Goal: Task Accomplishment & Management: Manage account settings

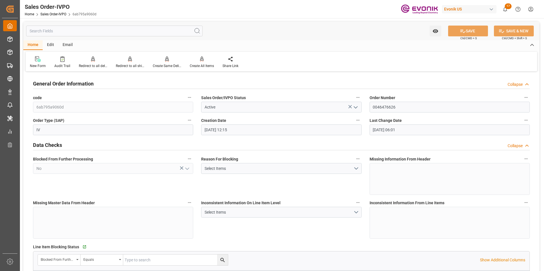
scroll to position [626, 0]
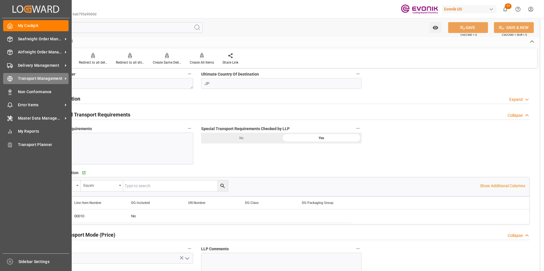
click at [40, 78] on span "Transport Management" at bounding box center [40, 79] width 45 height 6
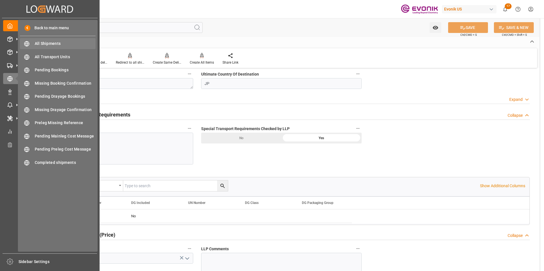
click at [49, 42] on span "All Shipments" at bounding box center [65, 44] width 61 height 6
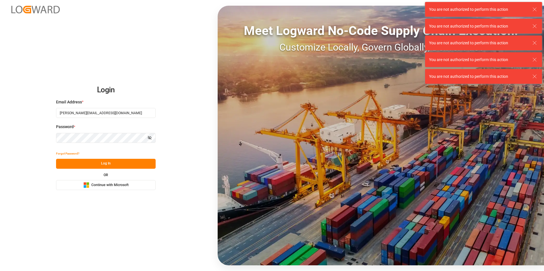
drag, startPoint x: 105, startPoint y: 162, endPoint x: 117, endPoint y: 170, distance: 14.8
click at [104, 162] on button "Log In" at bounding box center [106, 164] width 100 height 10
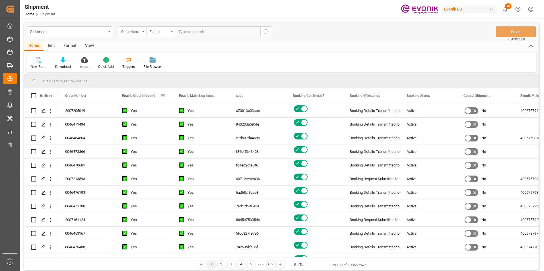
click at [163, 95] on span at bounding box center [162, 95] width 5 height 5
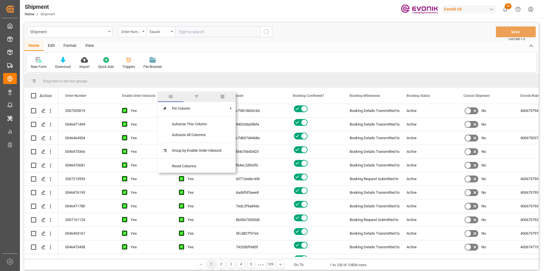
click at [225, 96] on span "columns" at bounding box center [222, 96] width 5 height 5
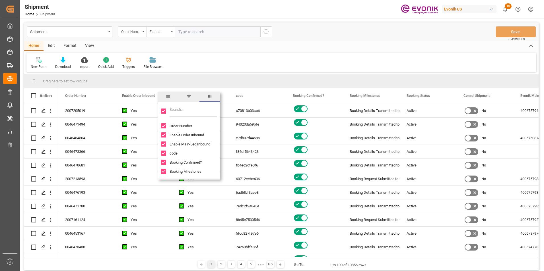
click at [162, 110] on input "Toggle Select All Columns" at bounding box center [163, 111] width 5 height 5
checkbox input "false"
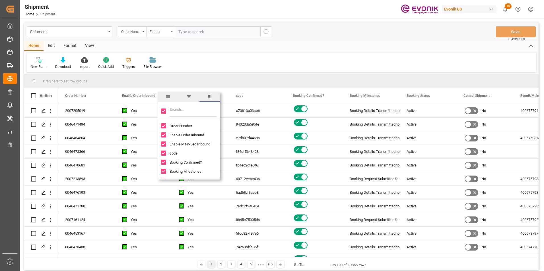
checkbox input "false"
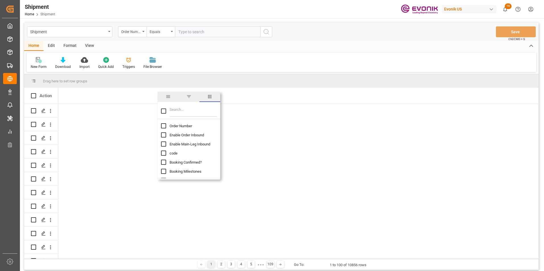
click at [163, 125] on input "Order Number column toggle visibility (hidden)" at bounding box center [163, 125] width 5 height 5
checkbox input "true"
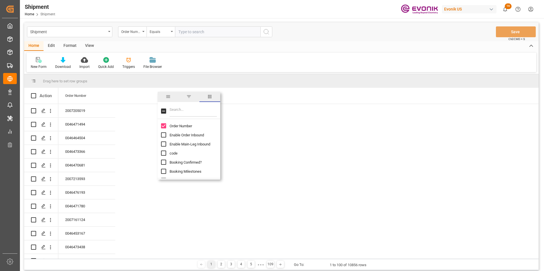
checkbox input "false"
click at [162, 151] on input "Freight Forwarder Reference column toggle visibility (hidden)" at bounding box center [163, 151] width 5 height 5
checkbox input "true"
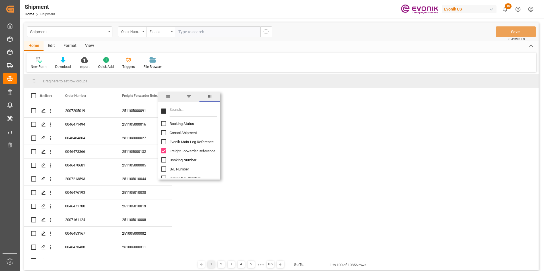
click at [163, 160] on input "Booking Number column toggle visibility (hidden)" at bounding box center [163, 160] width 5 height 5
checkbox input "true"
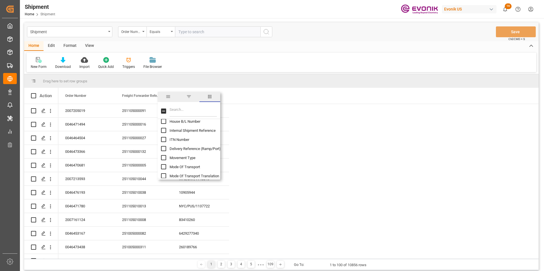
scroll to position [142, 0]
click at [163, 147] on input "Mode Of Transport Translation column toggle visibility (hidden)" at bounding box center [163, 147] width 5 height 5
checkbox input "true"
click at [162, 141] on input "Ocean Carrier Short Name column toggle visibility (hidden)" at bounding box center [163, 140] width 5 height 5
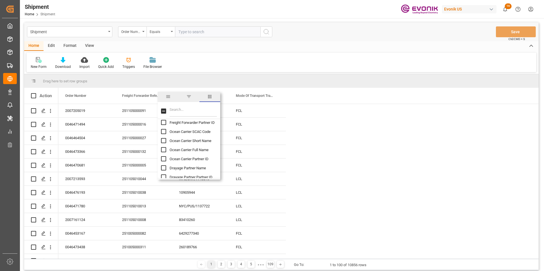
checkbox input "true"
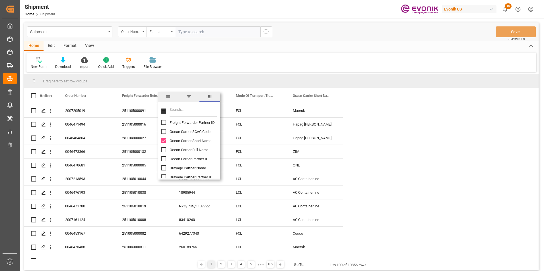
scroll to position [341, 0]
click at [163, 156] on input "Number Of Pallets column toggle visibility (hidden)" at bounding box center [163, 157] width 5 height 5
checkbox input "true"
click at [164, 165] on input "Total Gross Weight column toggle visibility (hidden)" at bounding box center [163, 165] width 5 height 5
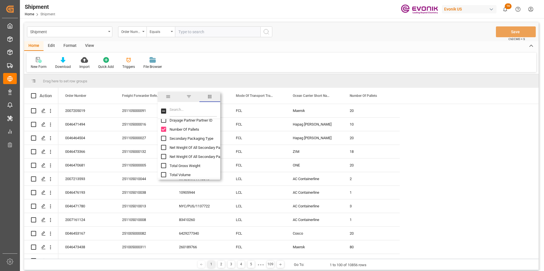
checkbox input "true"
click at [163, 176] on input "Total Volume column toggle visibility (hidden)" at bounding box center [163, 174] width 5 height 5
checkbox input "true"
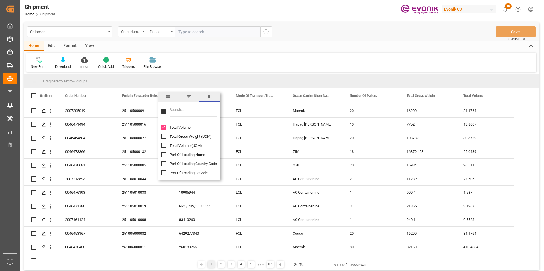
scroll to position [427, 0]
click at [164, 144] on input "Port Of Loading Name column toggle visibility (hidden)" at bounding box center [163, 145] width 5 height 5
checkbox input "true"
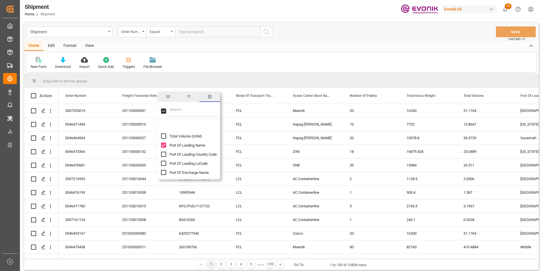
scroll to position [455, 0]
click at [162, 145] on input "Port Of Discharge Name column toggle visibility (hidden)" at bounding box center [163, 144] width 5 height 5
checkbox input "true"
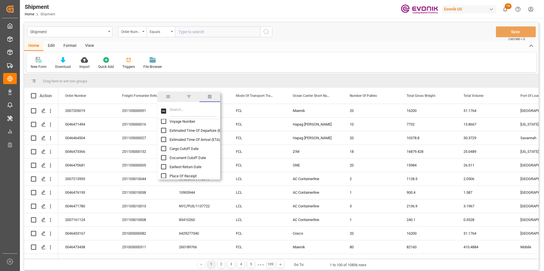
click at [163, 130] on input "Estimated Time Of Departure (ETD) column toggle visibility (hidden)" at bounding box center [163, 130] width 5 height 5
checkbox input "true"
click at [163, 148] on input "Place Of Receipt column toggle visibility (hidden)" at bounding box center [163, 147] width 5 height 5
checkbox input "true"
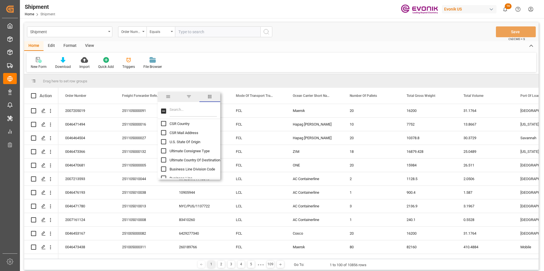
scroll to position [996, 0]
click at [162, 150] on input "Business Line column toggle visibility (hidden)" at bounding box center [163, 149] width 5 height 5
checkbox input "true"
click at [162, 130] on input "Ultimate Country Of Destination column toggle visibility (hidden)" at bounding box center [163, 131] width 5 height 5
checkbox input "true"
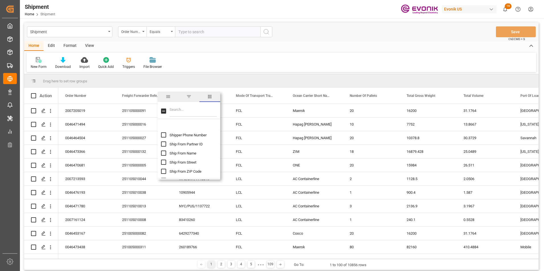
scroll to position [1138, 0]
click at [163, 134] on input "Ship From Partner ID column toggle visibility (hidden)" at bounding box center [163, 135] width 5 height 5
checkbox input "true"
click at [164, 145] on input "Ship From Name column toggle visibility (hidden)" at bounding box center [163, 144] width 5 height 5
checkbox input "true"
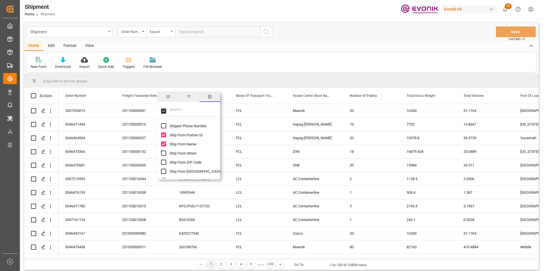
click at [164, 172] on input "Ship From City column toggle visibility (hidden)" at bounding box center [163, 171] width 5 height 5
checkbox input "true"
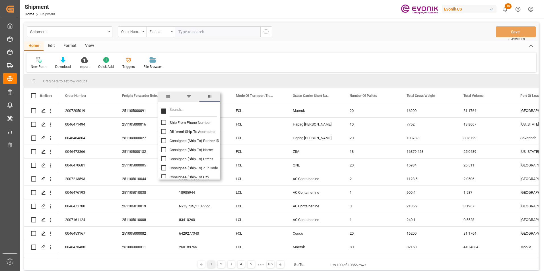
click at [163, 150] on input "Consignee (Ship-To) Name column toggle visibility (hidden)" at bounding box center [163, 149] width 5 height 5
checkbox input "true"
click at [163, 149] on input "Consignee (Ship-To) City column toggle visibility (hidden)" at bounding box center [163, 148] width 5 height 5
checkbox input "true"
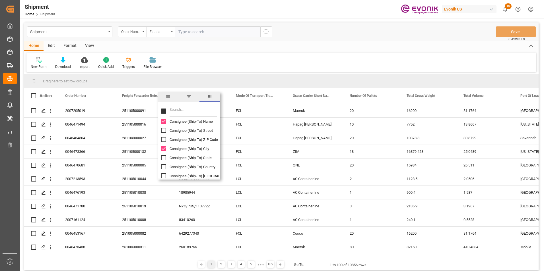
click at [164, 167] on input "Consignee (Ship-To) Country column toggle visibility (hidden)" at bounding box center [163, 166] width 5 height 5
checkbox input "true"
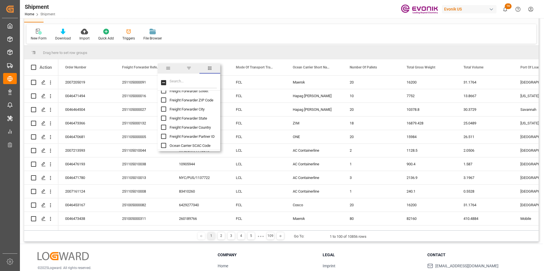
scroll to position [181, 0]
click at [306, 33] on div "New Form Download Import Quick Add Triggers File Browser" at bounding box center [281, 34] width 510 height 20
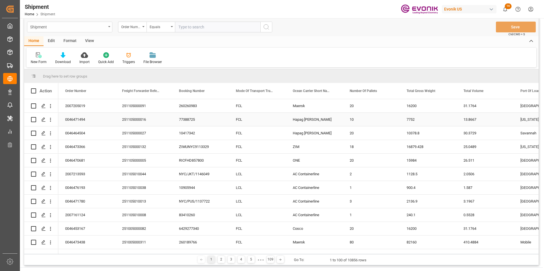
scroll to position [0, 0]
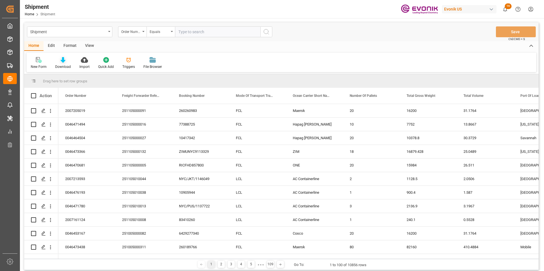
click at [58, 60] on div at bounding box center [63, 60] width 16 height 6
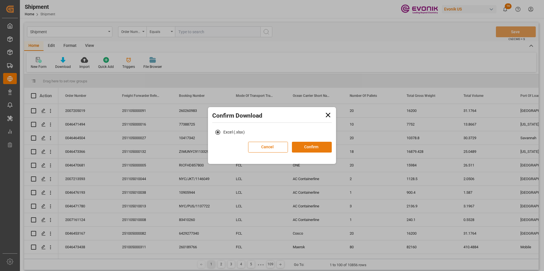
click at [310, 147] on button "Confirm" at bounding box center [312, 147] width 40 height 11
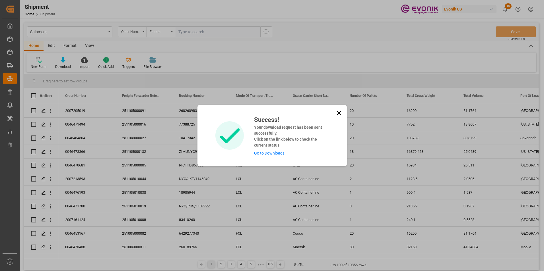
click at [261, 153] on link "Go to Downloads" at bounding box center [269, 153] width 30 height 5
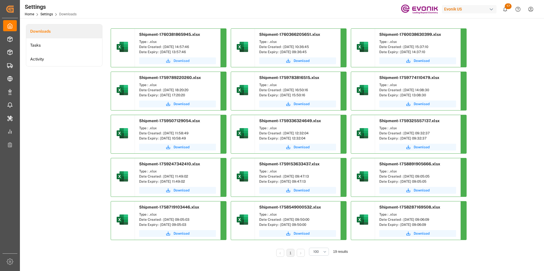
click at [182, 61] on span "Download" at bounding box center [182, 60] width 16 height 5
click at [181, 61] on span "Download" at bounding box center [182, 60] width 16 height 5
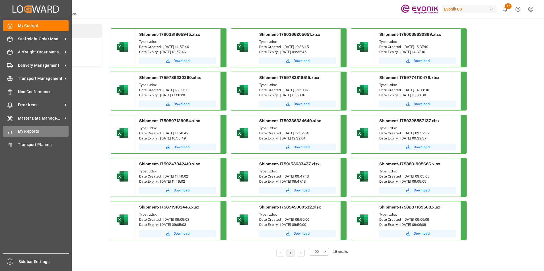
click at [28, 130] on span "My Reports" at bounding box center [43, 132] width 51 height 6
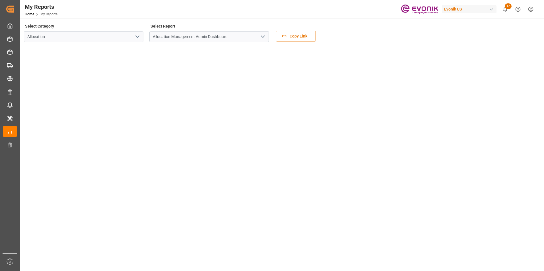
click at [136, 35] on icon "open menu" at bounding box center [137, 36] width 7 height 7
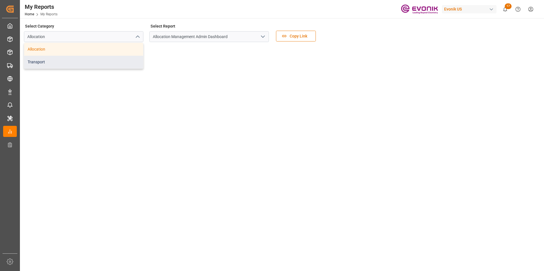
click at [41, 62] on div "Transport" at bounding box center [83, 62] width 119 height 13
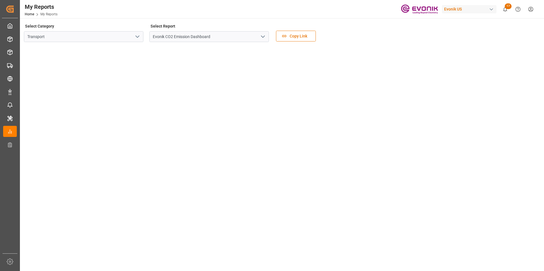
click at [263, 36] on icon "open menu" at bounding box center [262, 36] width 7 height 7
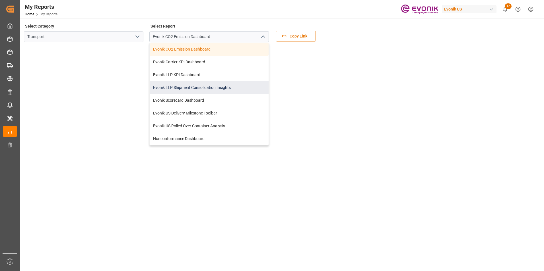
click at [201, 86] on div "Evonik LLP Shipment Consolidation Insights" at bounding box center [209, 87] width 119 height 13
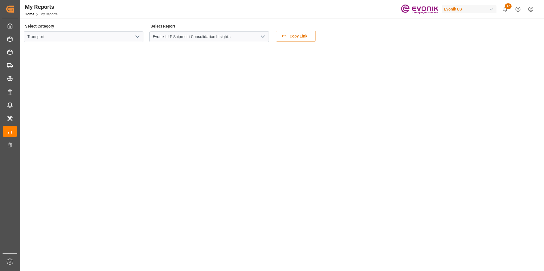
scroll to position [66, 0]
